Goal: Information Seeking & Learning: Learn about a topic

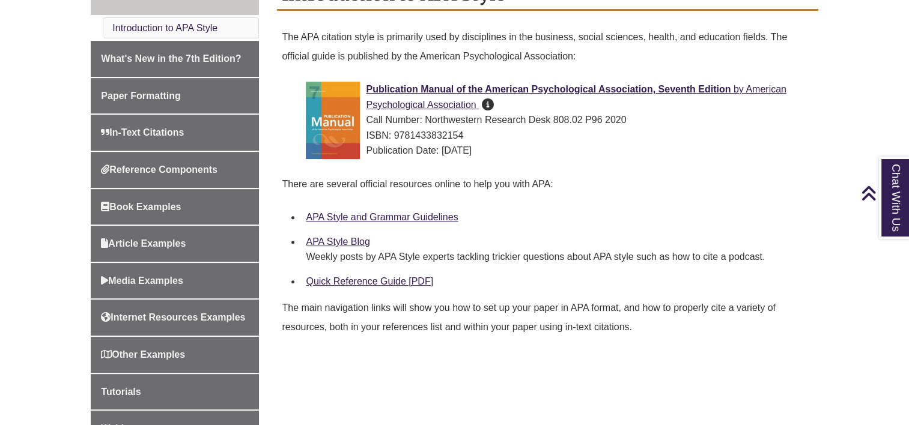
scroll to position [366, 0]
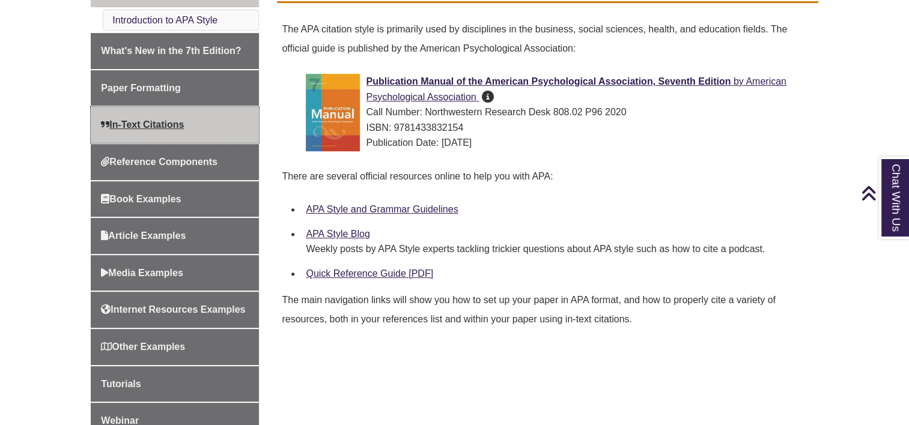
click at [140, 124] on span "In-Text Citations" at bounding box center [142, 125] width 83 height 10
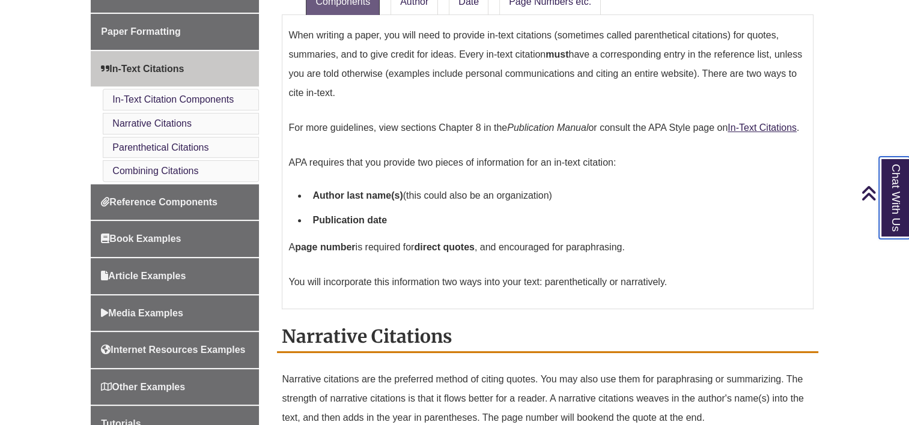
scroll to position [398, 0]
click at [465, 1] on link "Date" at bounding box center [469, 1] width 40 height 26
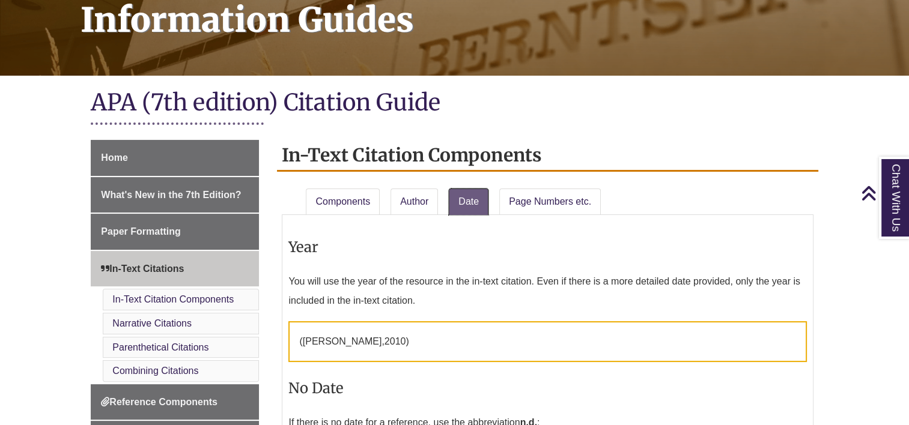
scroll to position [194, 0]
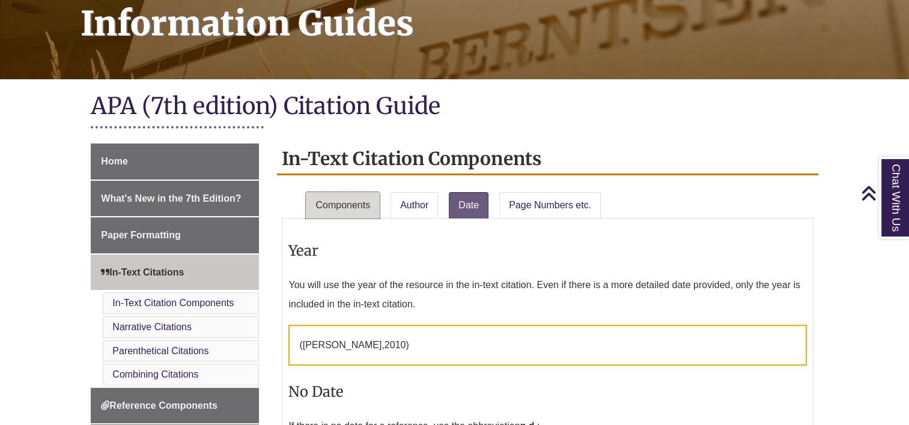
click at [344, 215] on link "Components" at bounding box center [343, 205] width 74 height 26
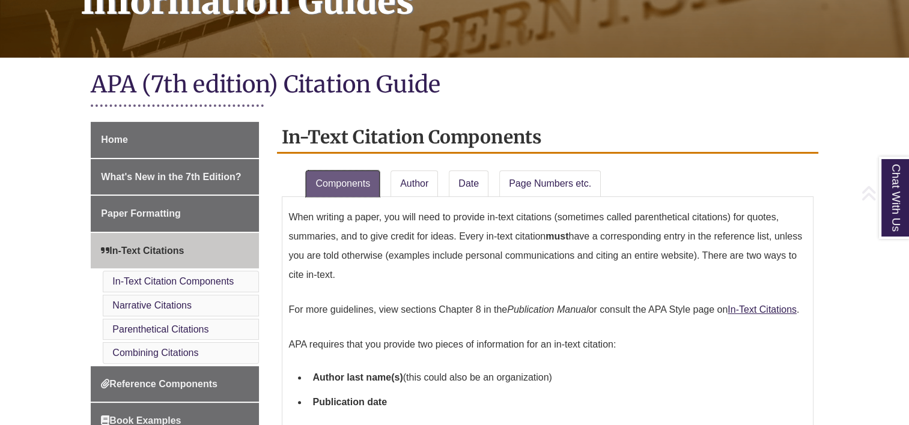
scroll to position [250, 0]
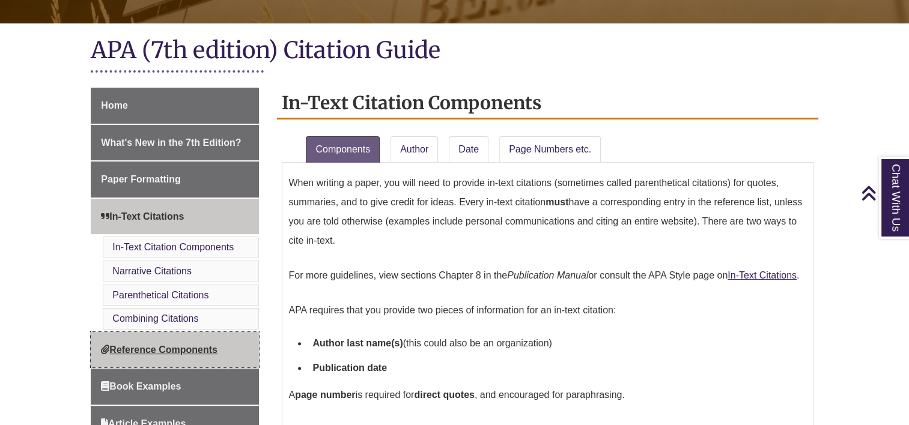
click at [136, 351] on link "Reference Components" at bounding box center [175, 350] width 168 height 36
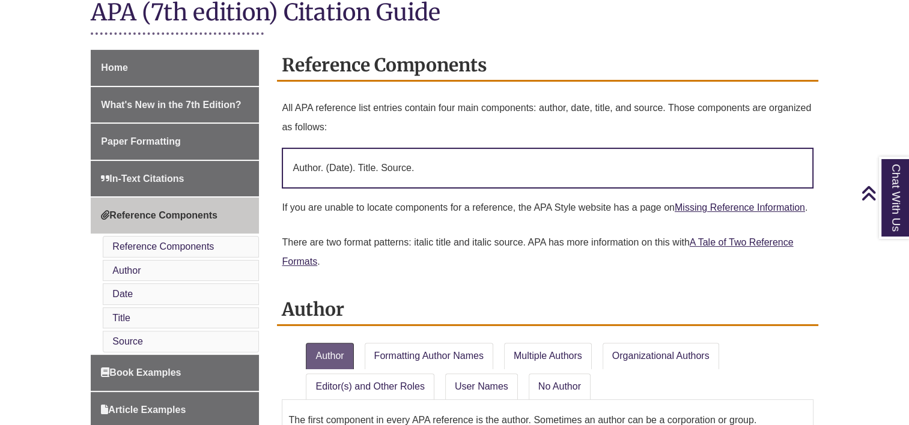
scroll to position [258, 0]
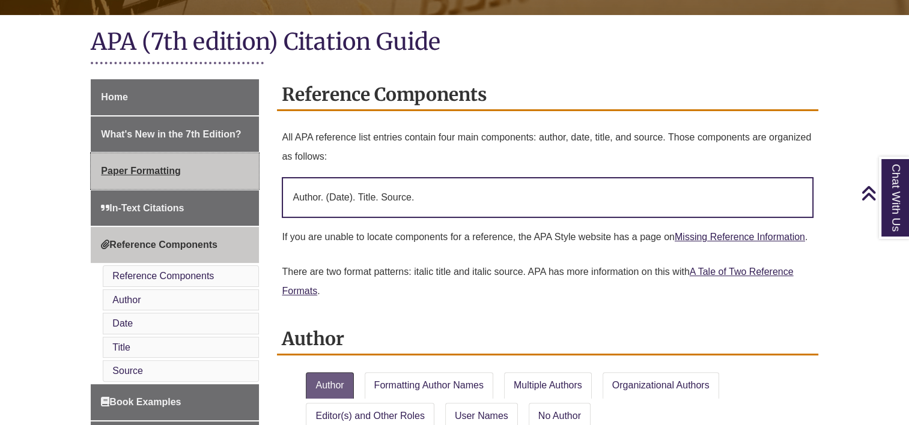
click at [135, 169] on span "Paper Formatting" at bounding box center [140, 171] width 79 height 10
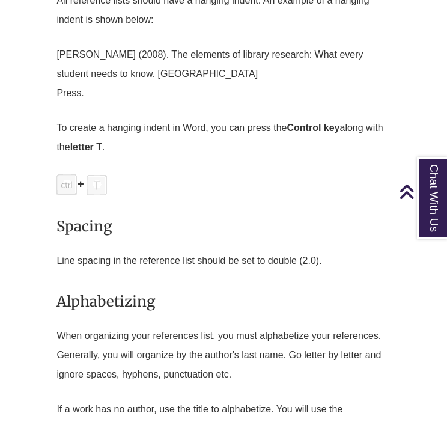
scroll to position [4270, 0]
